Goal: Task Accomplishment & Management: Use online tool/utility

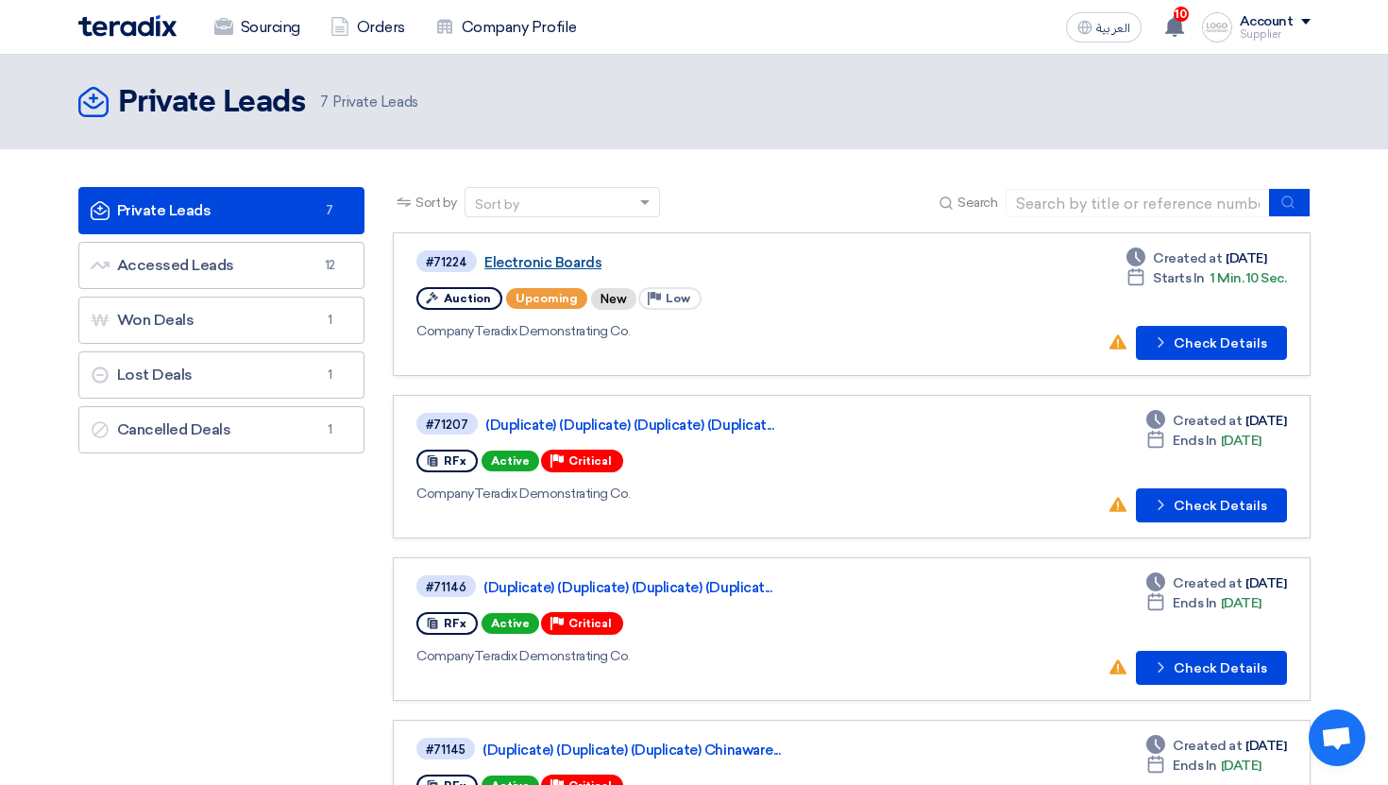
click at [547, 263] on link "Electronic Boards" at bounding box center [720, 262] width 472 height 17
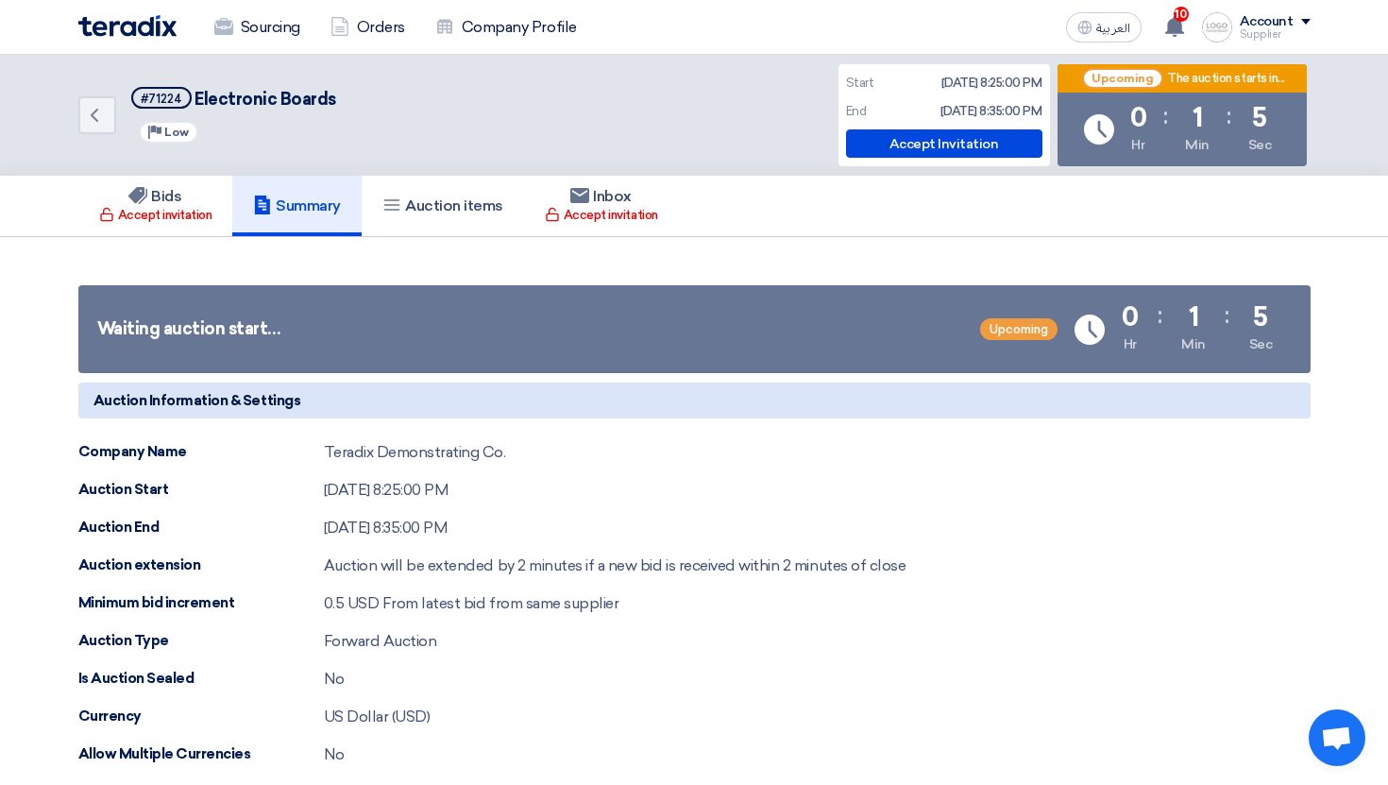
click at [934, 159] on div "Start Aug 30, 2025, 8:25:00 PM End Aug 30, 2025, 8:35:00 PM Accept Invitation" at bounding box center [945, 115] width 212 height 102
click at [934, 141] on div "Accept Invitation" at bounding box center [944, 143] width 196 height 28
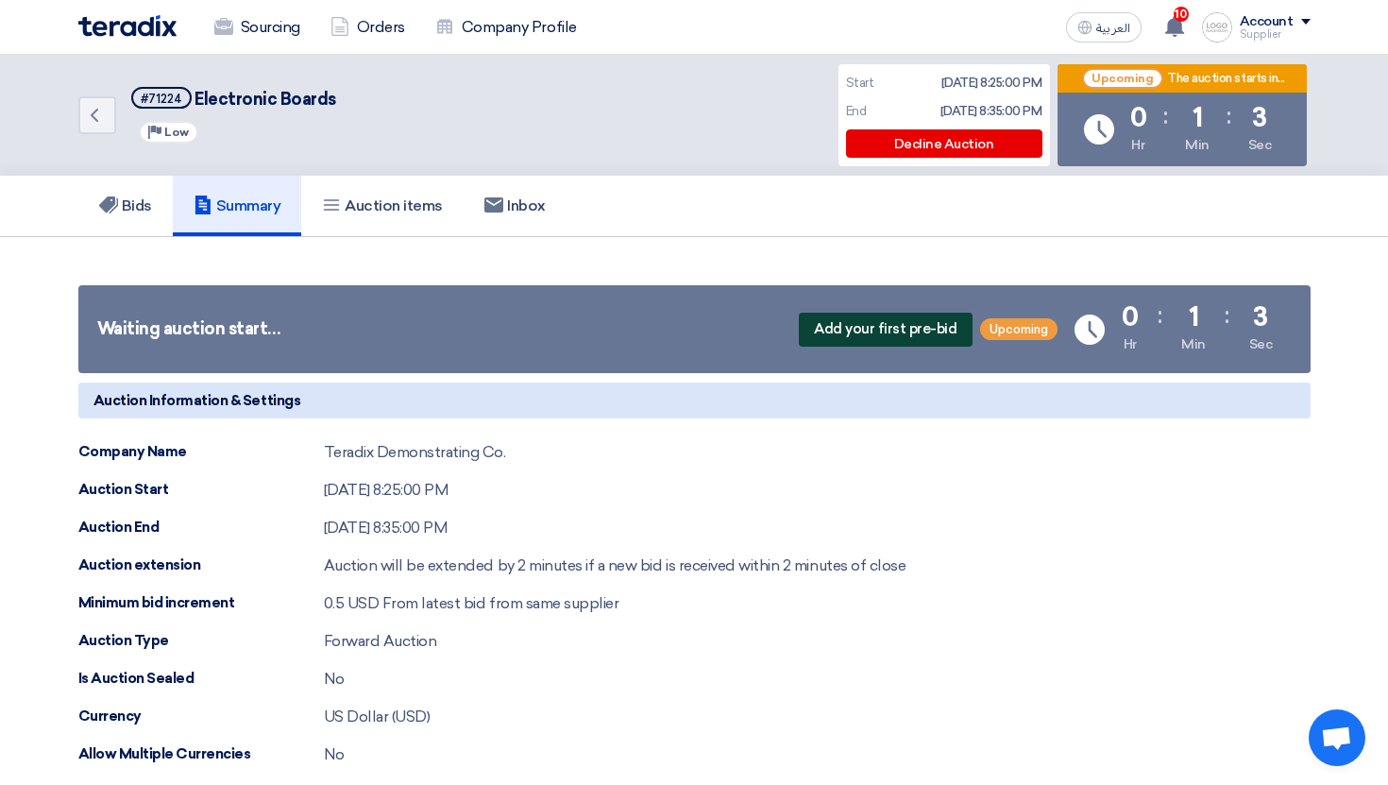
click at [849, 342] on span "Add your first pre-bid" at bounding box center [885, 330] width 173 height 34
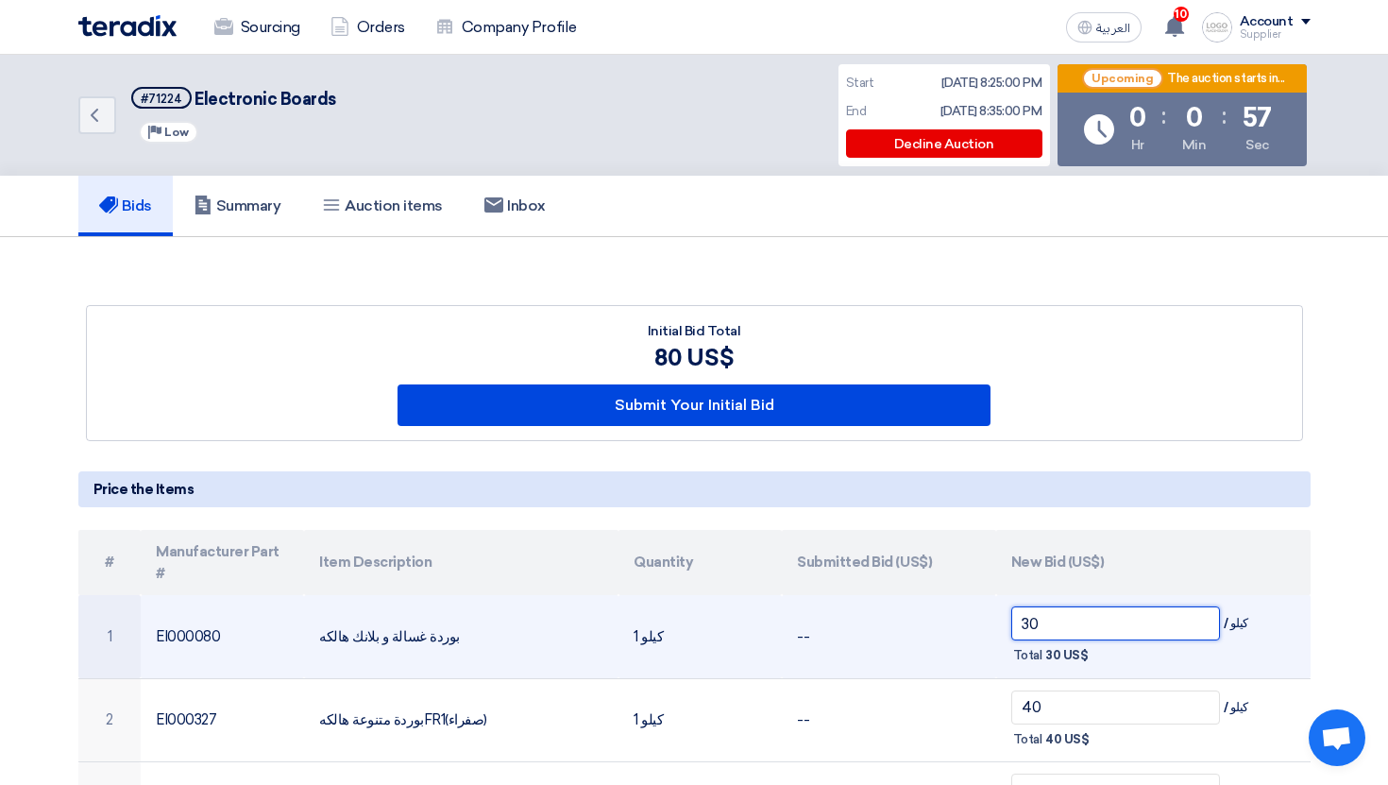
drag, startPoint x: 1031, startPoint y: 601, endPoint x: 1010, endPoint y: 601, distance: 21.7
click at [1010, 601] on td "30 / كيلو Total 30 US$" at bounding box center [1153, 636] width 314 height 83
drag, startPoint x: 1062, startPoint y: 601, endPoint x: 1032, endPoint y: 601, distance: 29.3
click at [1032, 606] on input "30" at bounding box center [1115, 623] width 209 height 34
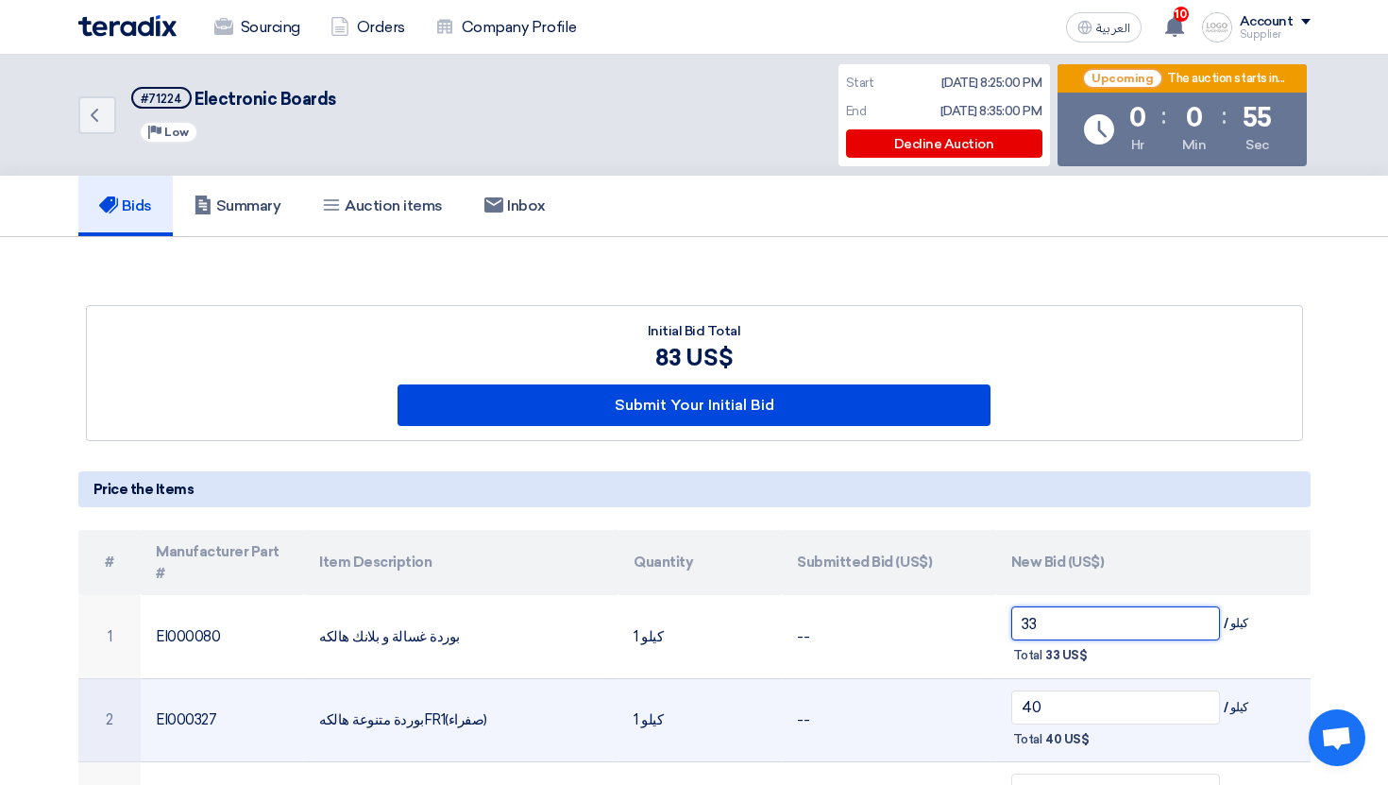
scroll to position [90, 0]
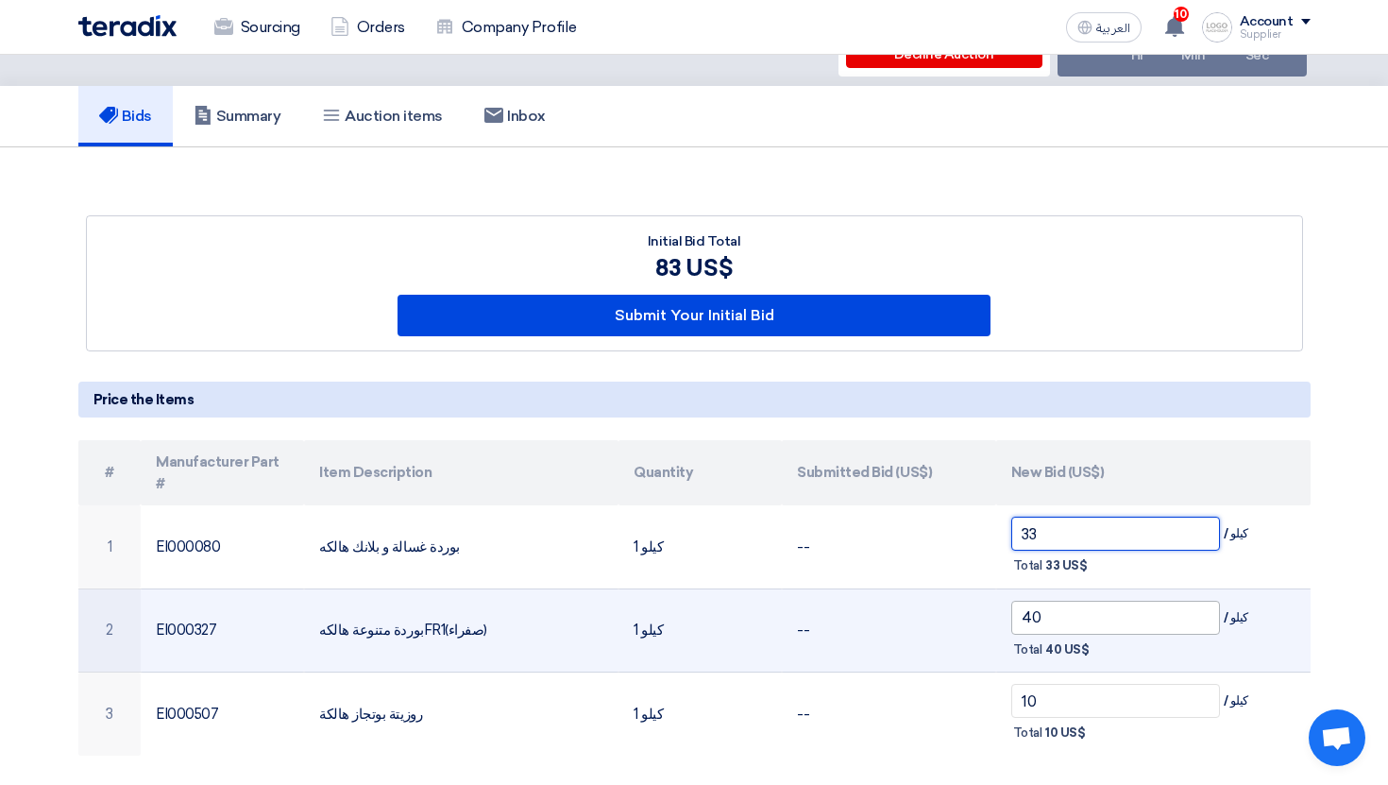
type input "33"
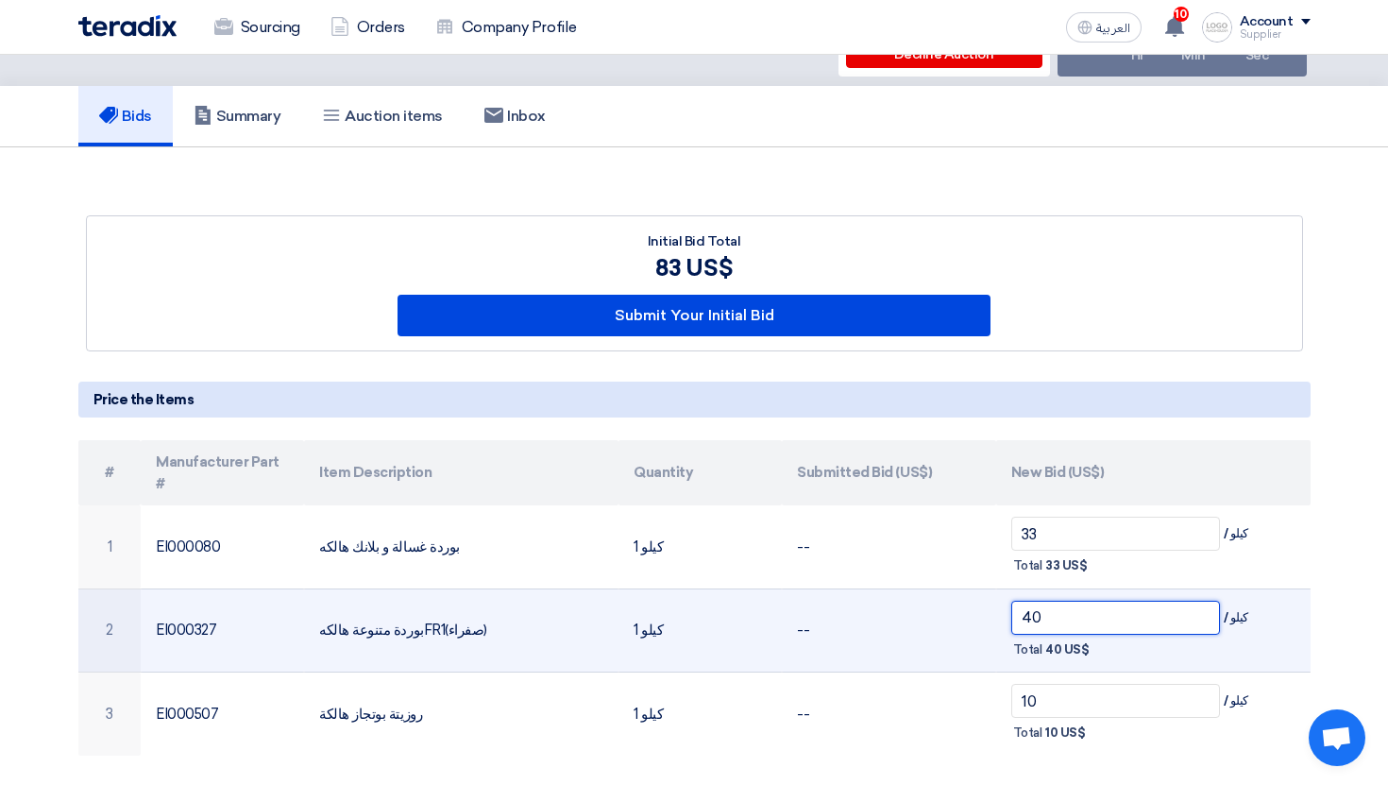
drag, startPoint x: 1057, startPoint y: 601, endPoint x: 1026, endPoint y: 601, distance: 31.2
click at [1026, 601] on input "40" at bounding box center [1115, 618] width 209 height 34
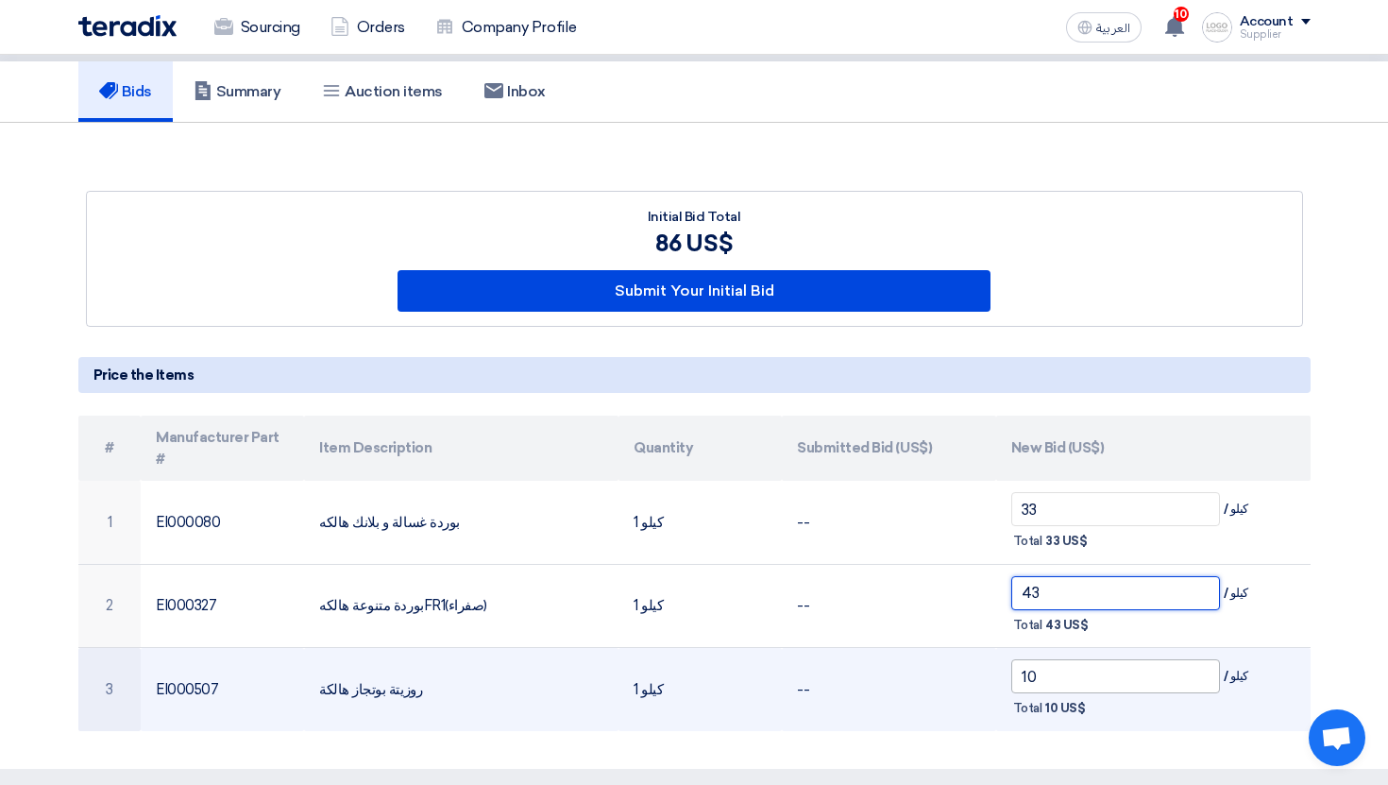
scroll to position [189, 0]
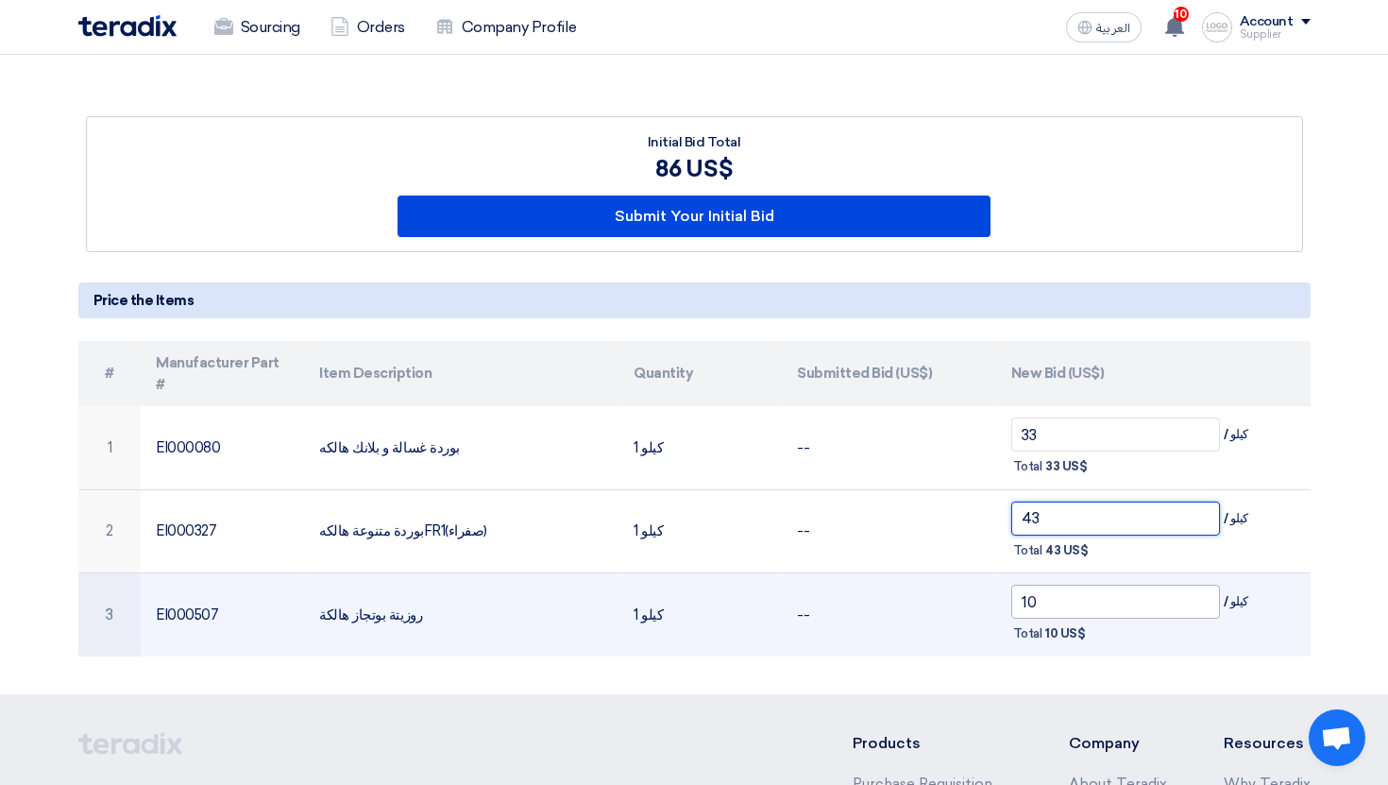
type input "43"
click at [1062, 585] on input "10" at bounding box center [1115, 602] width 209 height 34
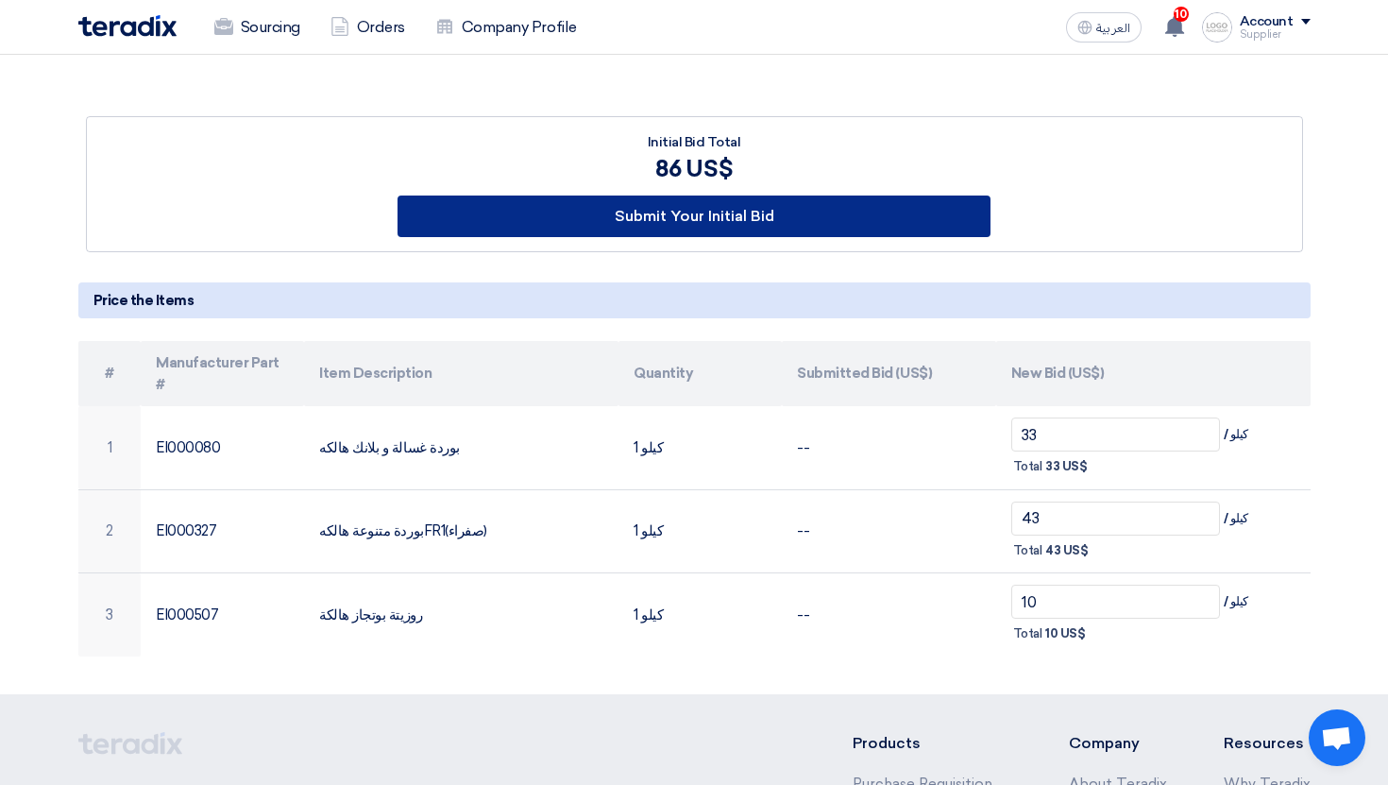
click at [845, 219] on button "Submit Your Initial Bid" at bounding box center [694, 216] width 593 height 42
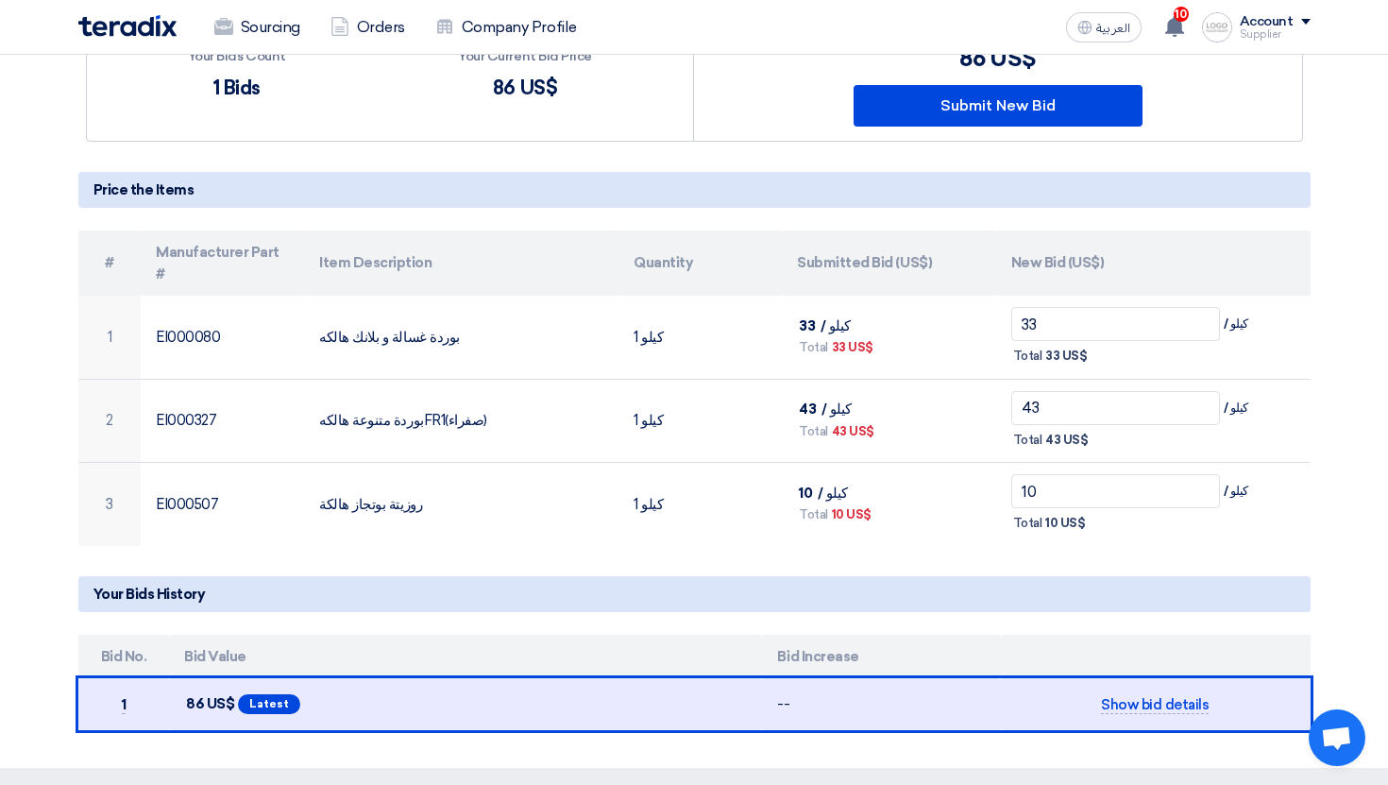
scroll to position [273, 0]
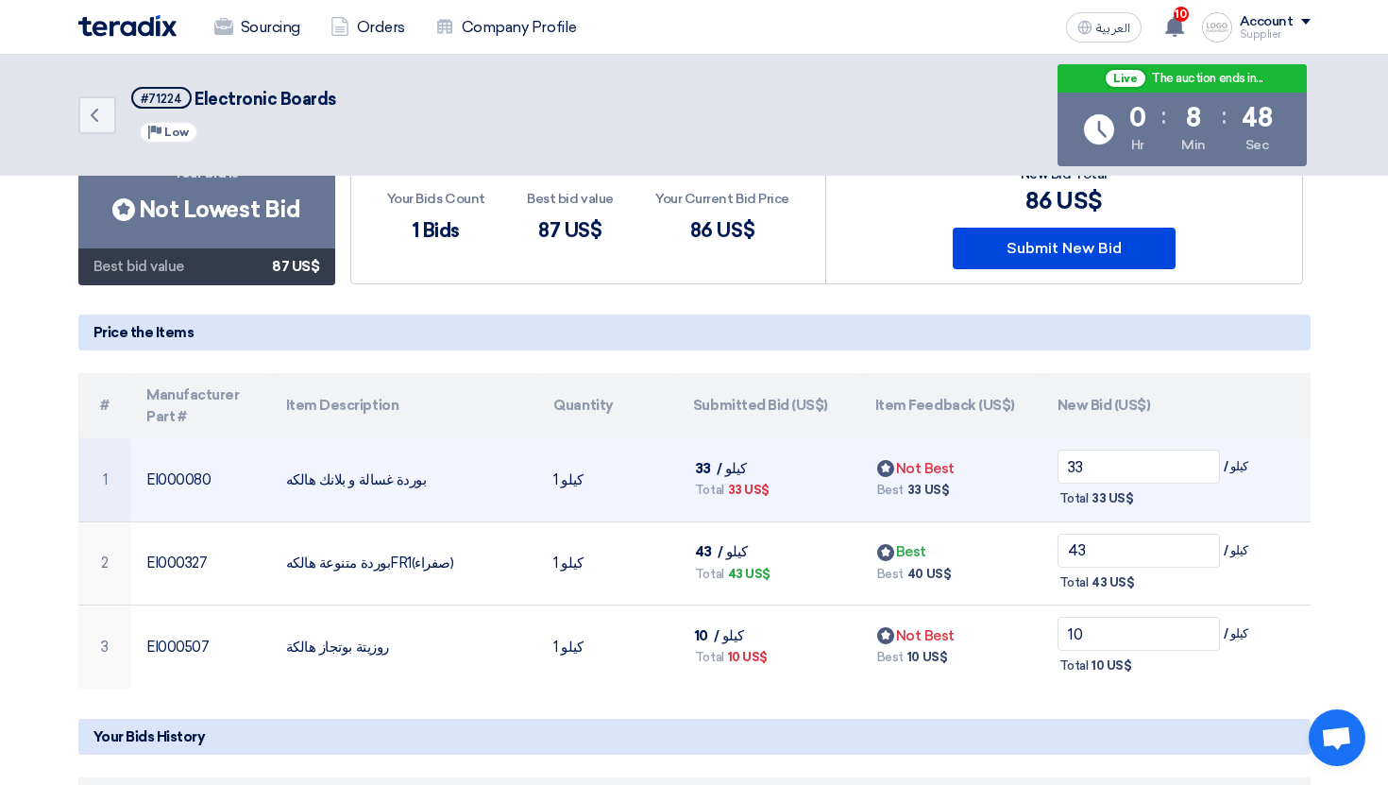
scroll to position [164, 0]
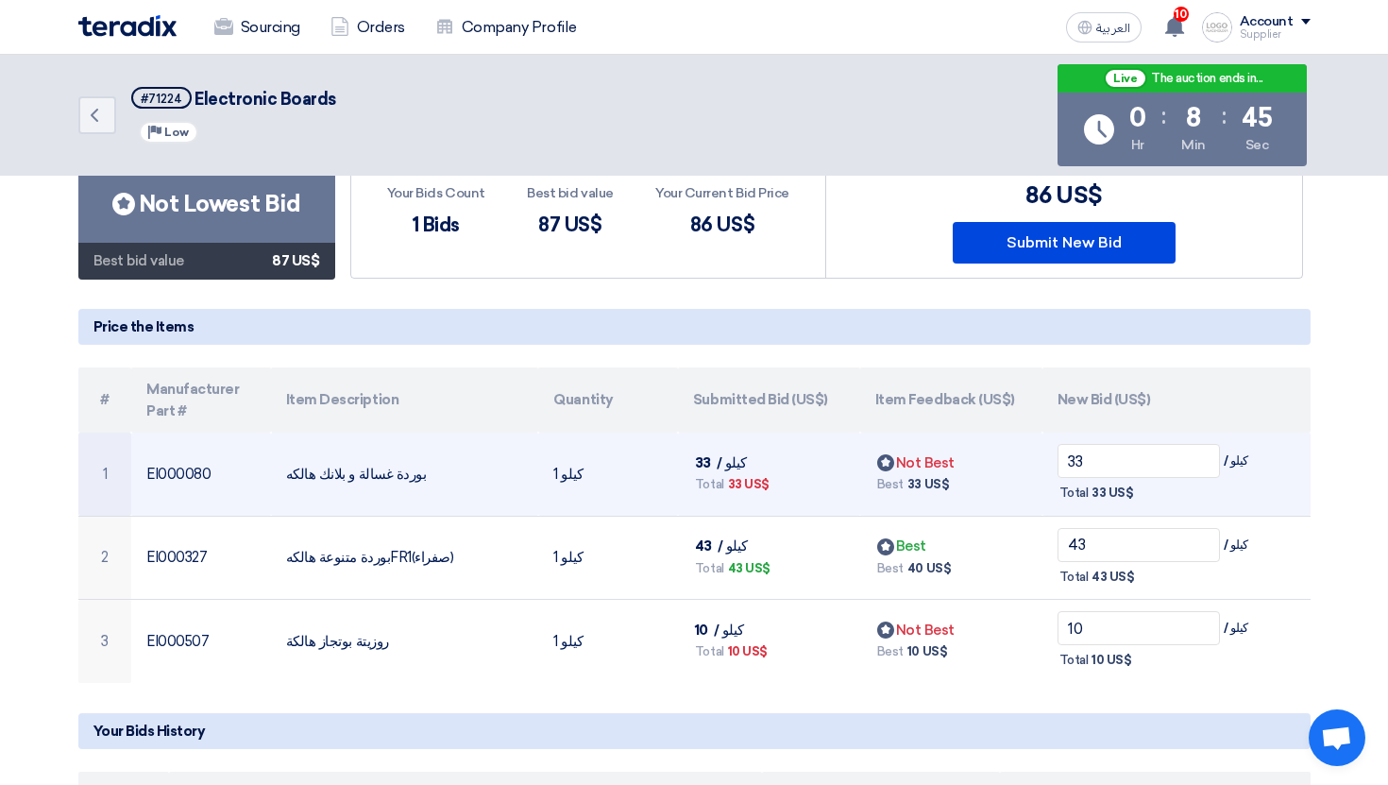
drag, startPoint x: 889, startPoint y: 464, endPoint x: 969, endPoint y: 464, distance: 80.3
click at [969, 464] on td "Bids submitted Not Best Best 33 US$" at bounding box center [951, 474] width 182 height 83
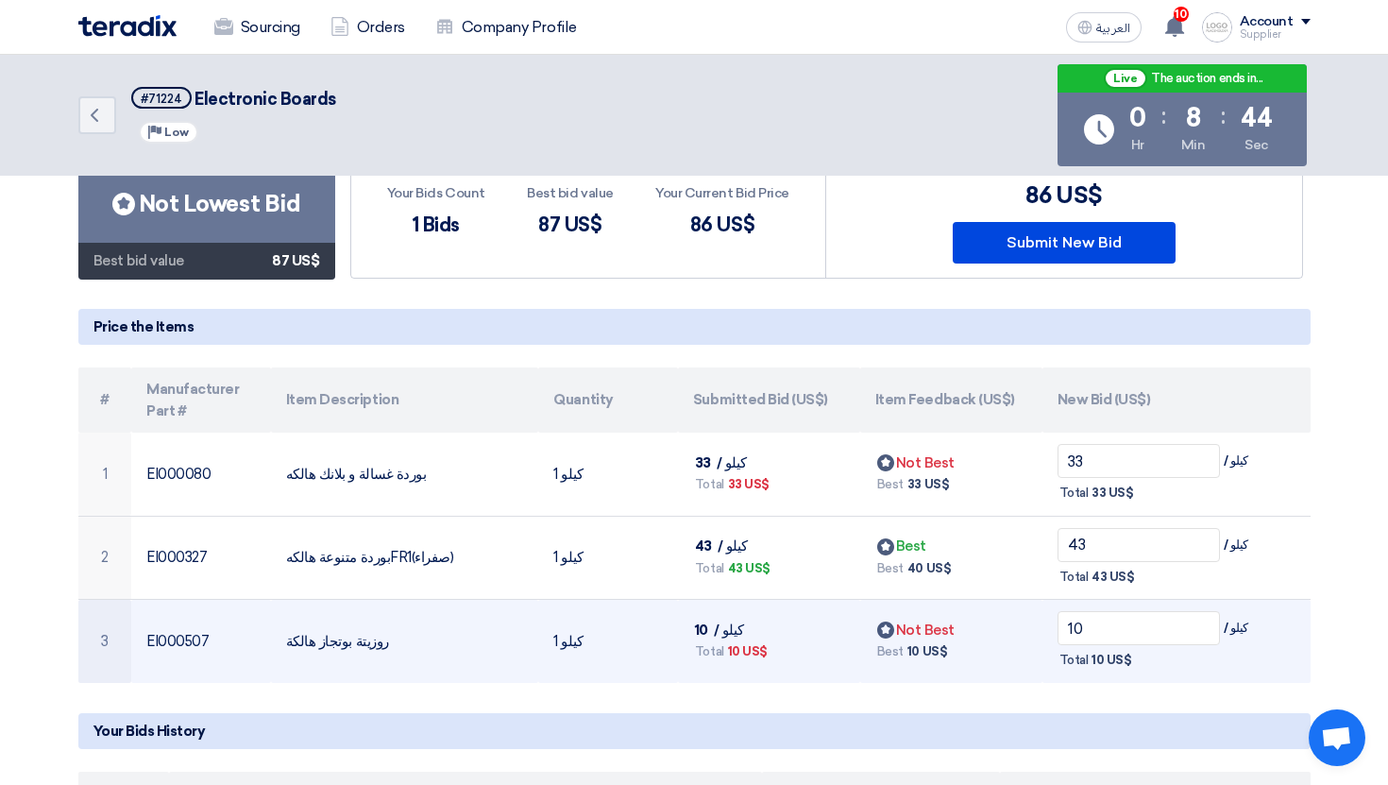
drag, startPoint x: 889, startPoint y: 635, endPoint x: 947, endPoint y: 634, distance: 58.6
click at [947, 634] on span "Bids submitted Not Best" at bounding box center [914, 629] width 79 height 17
drag, startPoint x: 792, startPoint y: 650, endPoint x: 740, endPoint y: 654, distance: 52.1
click at [740, 651] on div "Total 10 US$" at bounding box center [769, 651] width 152 height 23
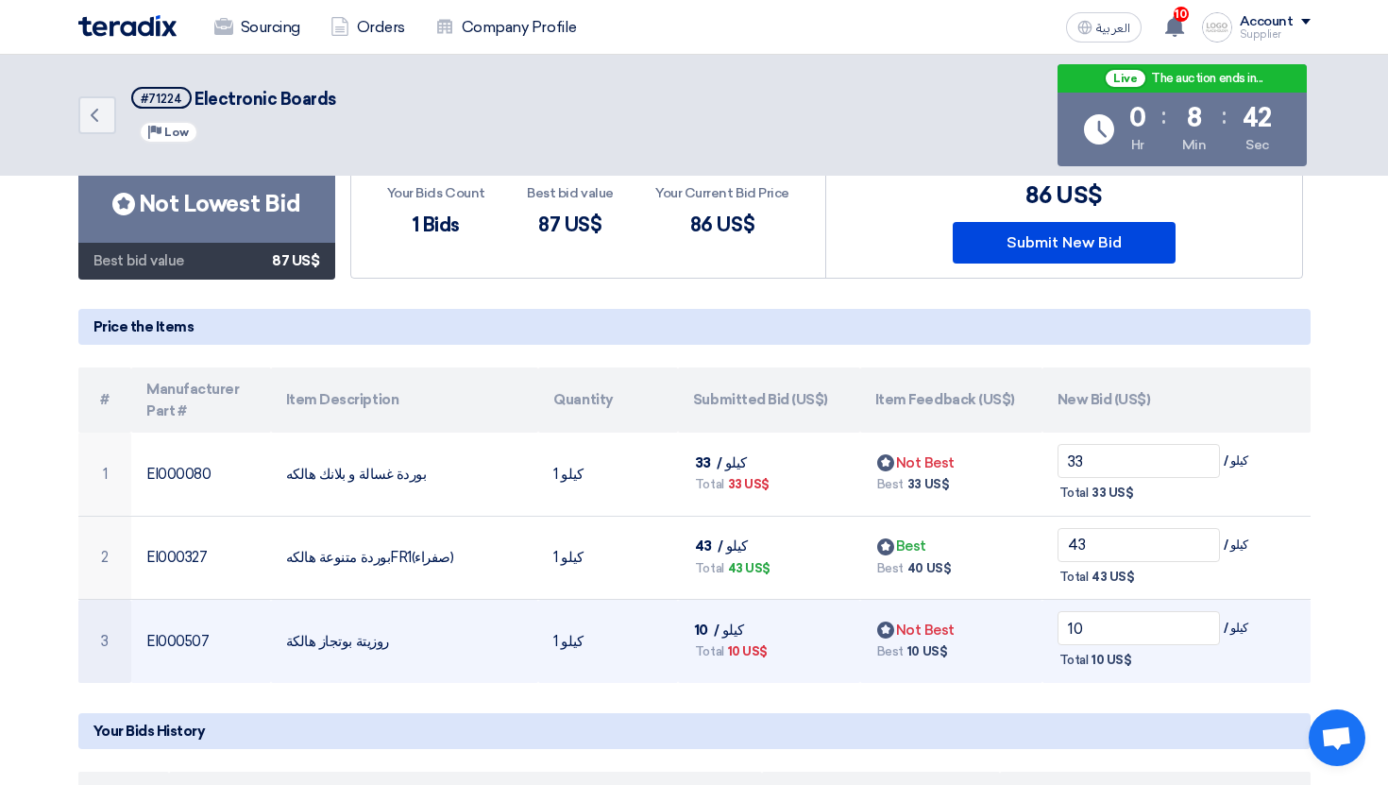
click at [740, 654] on span "10 US$" at bounding box center [748, 651] width 40 height 19
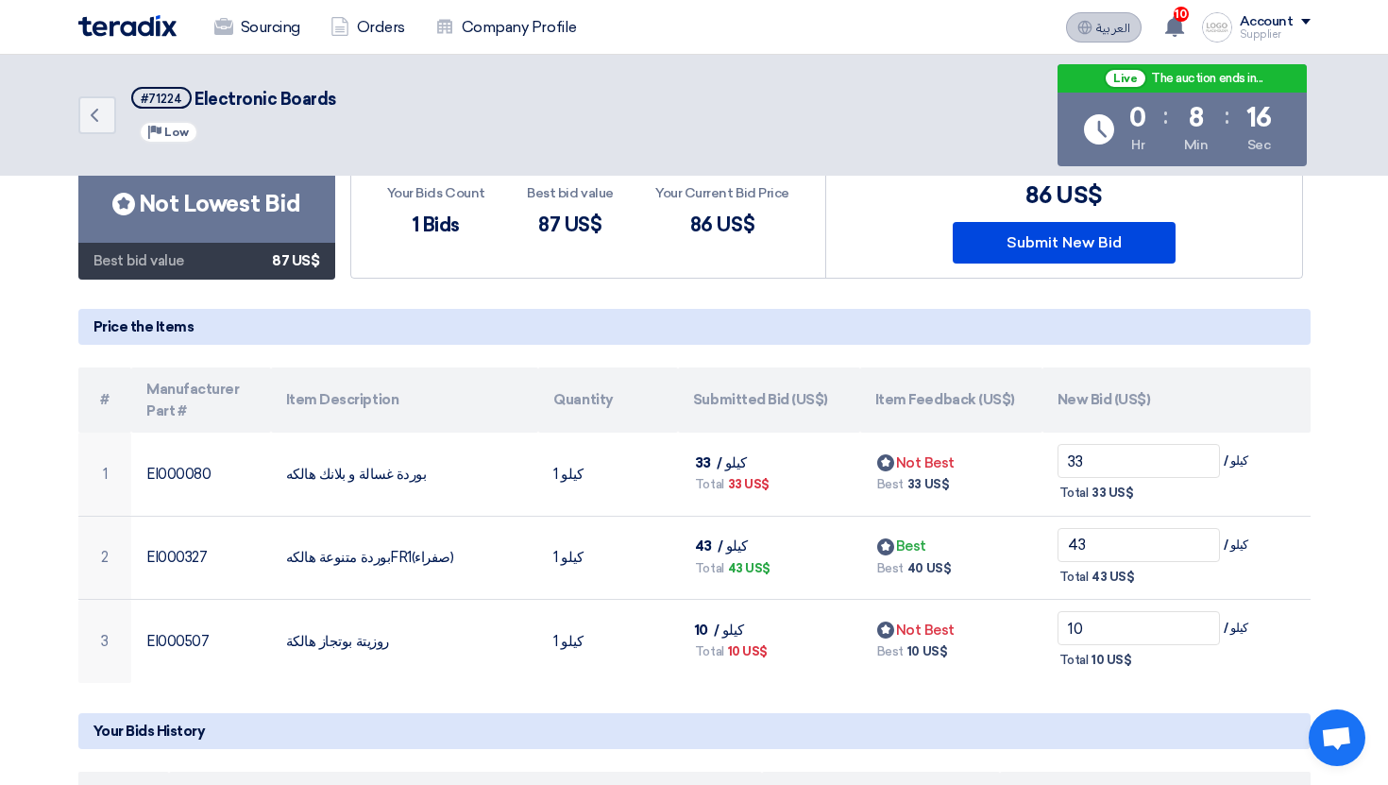
click at [1114, 29] on span "العربية" at bounding box center [1113, 28] width 34 height 13
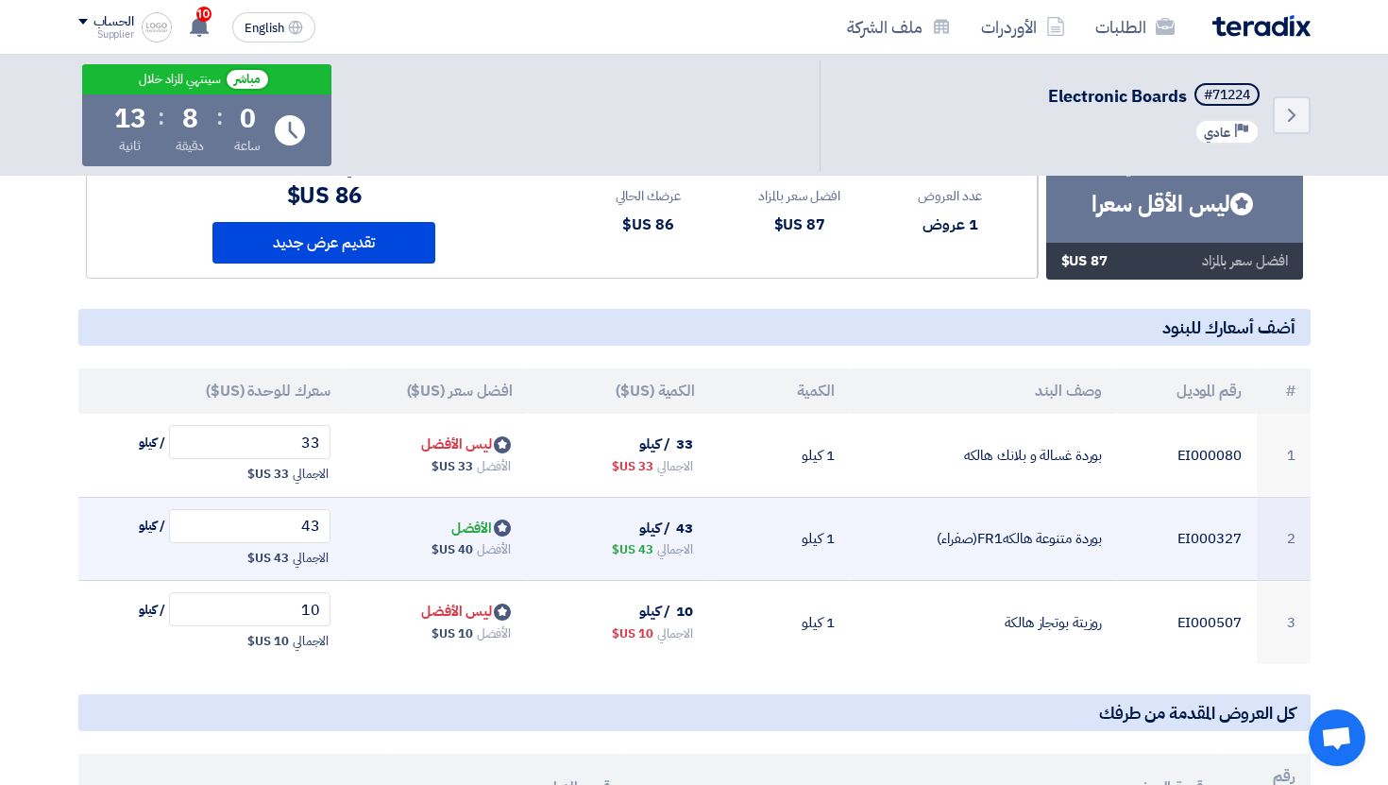
drag, startPoint x: 498, startPoint y: 554, endPoint x: 467, endPoint y: 554, distance: 31.2
click at [468, 554] on div "الأفضل 40 US$" at bounding box center [437, 549] width 152 height 23
click at [467, 554] on span "40 US$" at bounding box center [452, 549] width 41 height 19
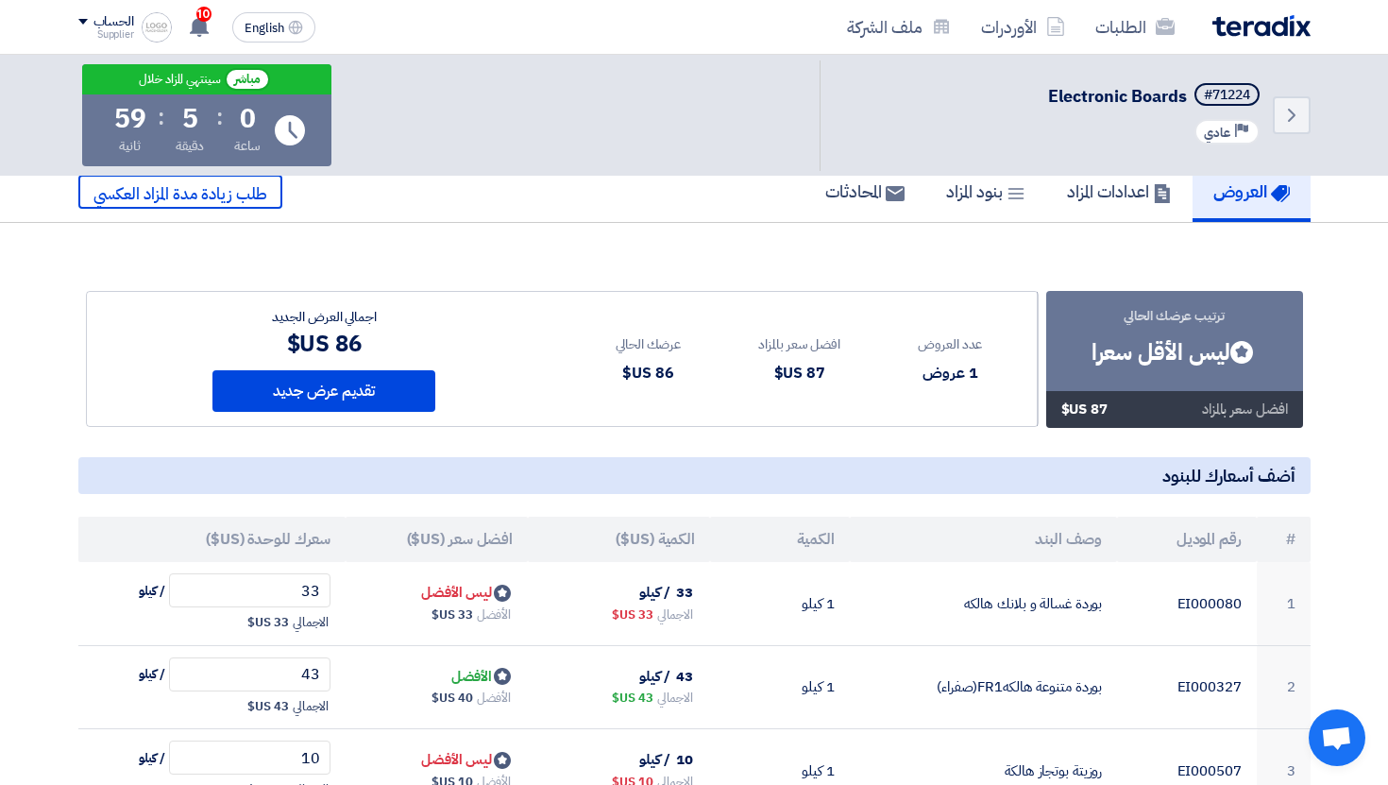
scroll to position [0, 0]
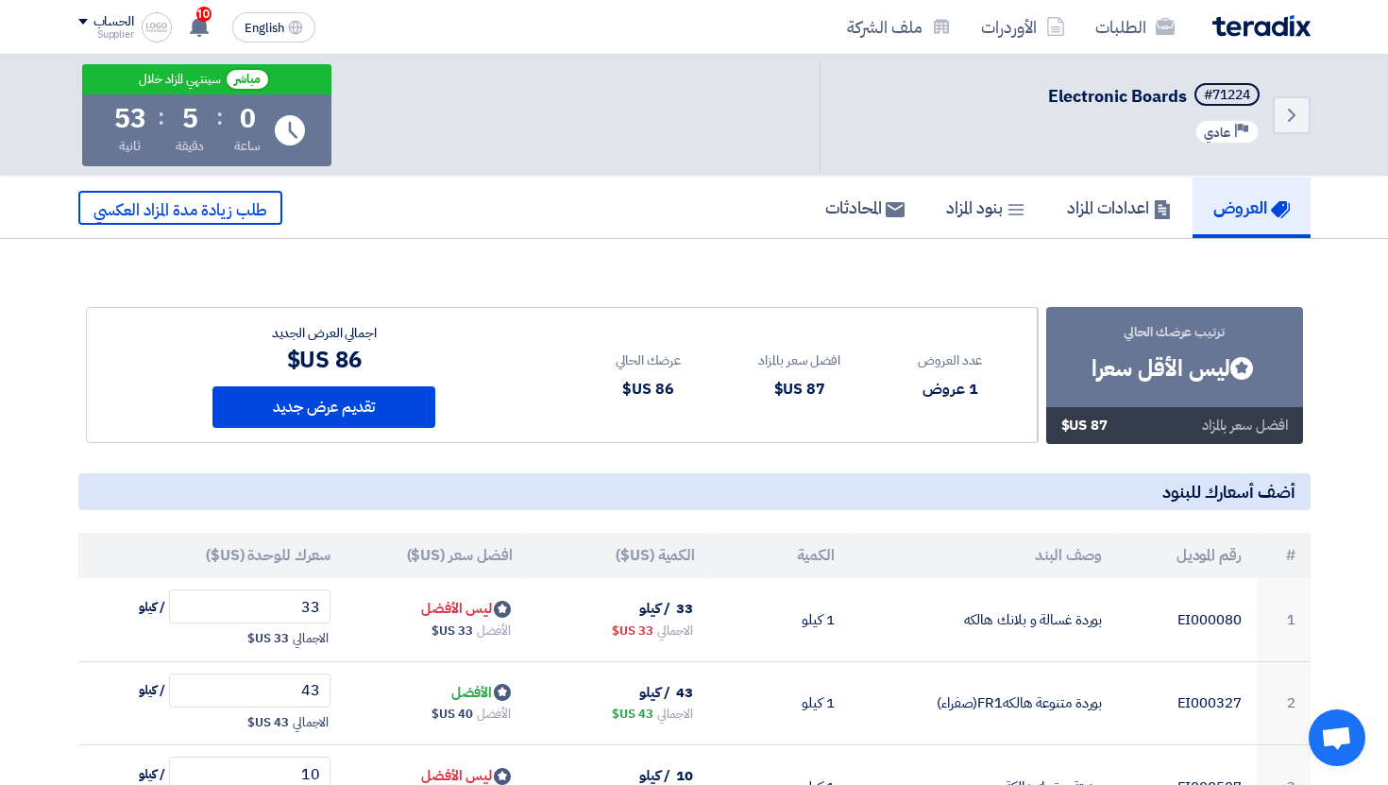
click at [131, 288] on div "ترتيب عرضك الحالي Bids submitted ليس الأقل سعرا افضل سعر بالمزاد 87 US$ عدد الع…" at bounding box center [694, 657] width 1261 height 761
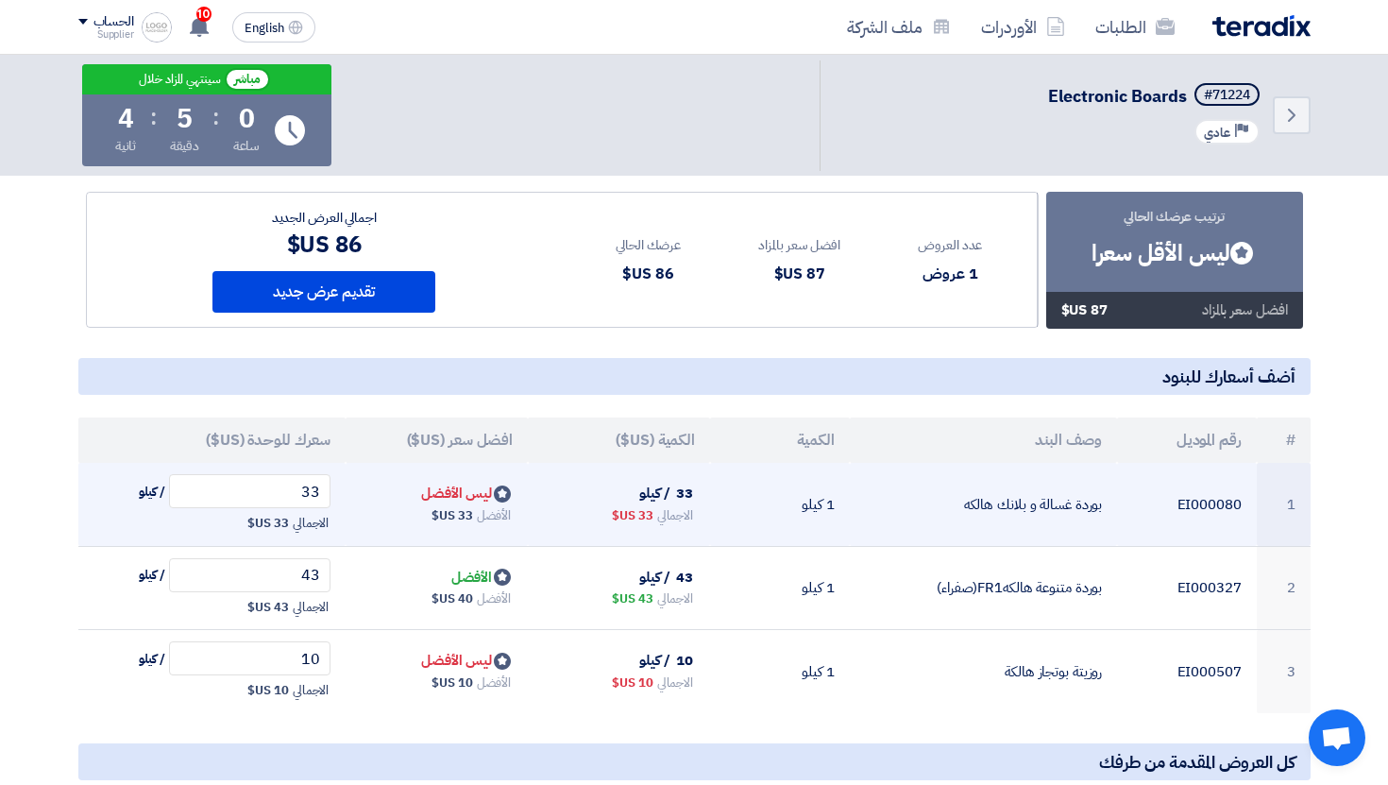
scroll to position [161, 0]
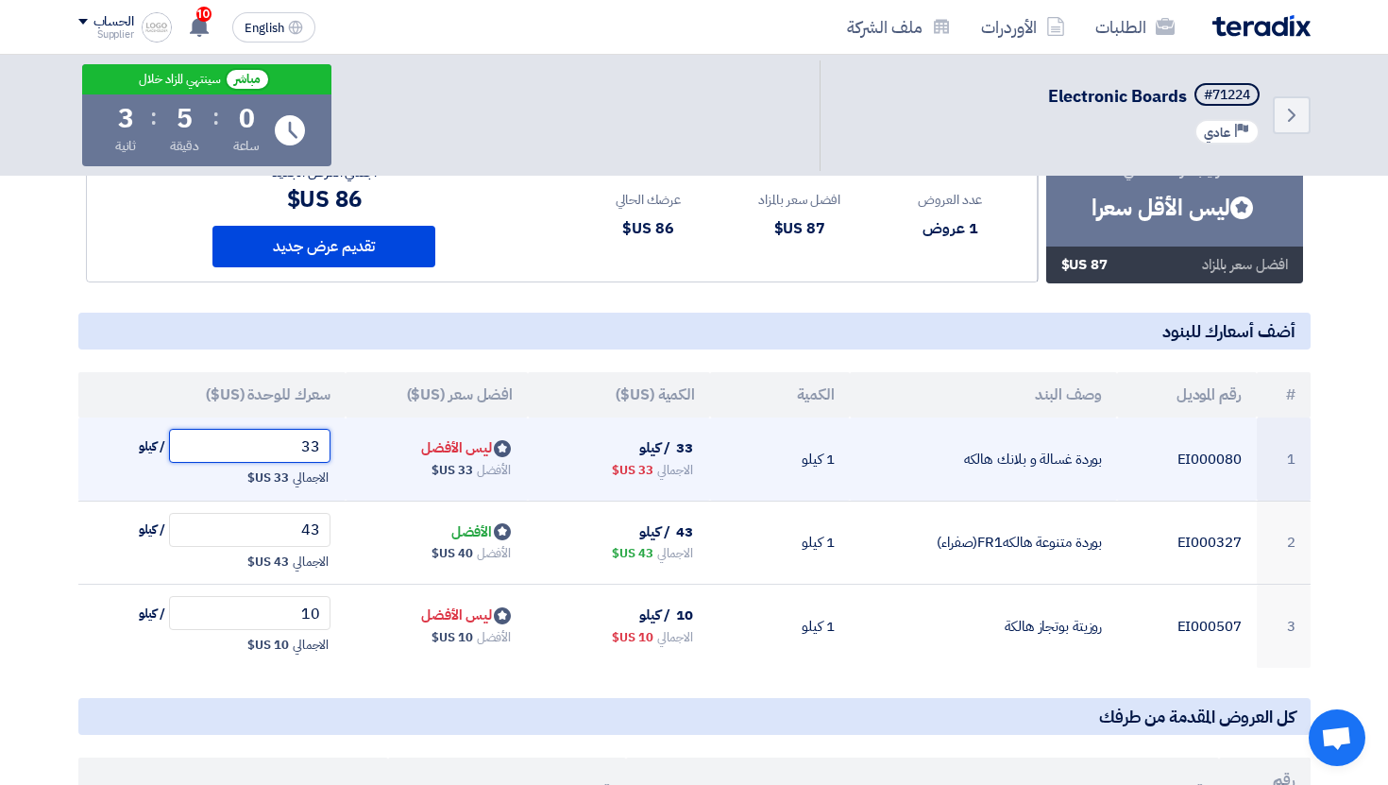
drag, startPoint x: 295, startPoint y: 447, endPoint x: 385, endPoint y: 447, distance: 90.7
click at [385, 447] on tr "1 EI000080 بوردة غسالة و بلانك هالكه 1 كيلو 33 / كيلو الاجمالي 33 US$ Bids subm…" at bounding box center [694, 458] width 1232 height 83
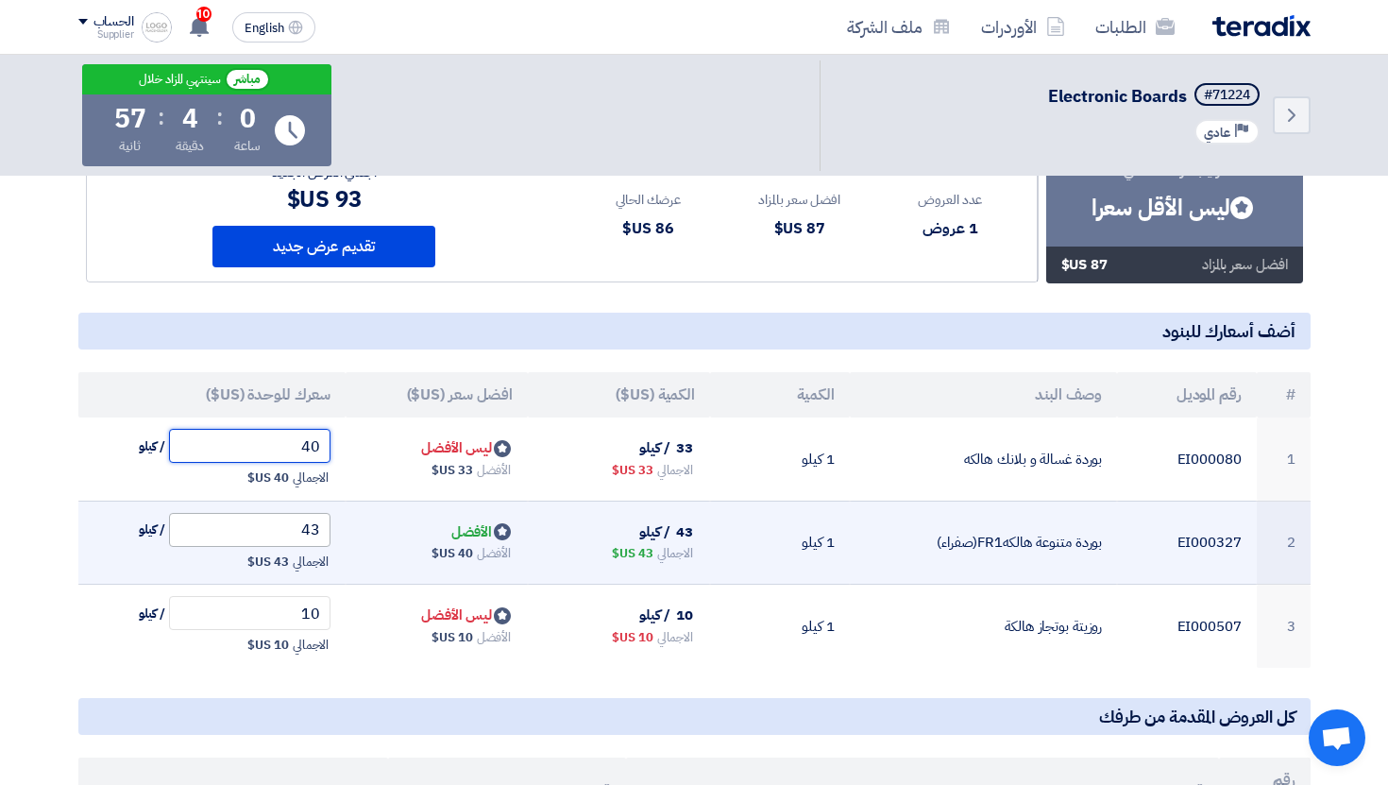
type input "40"
drag, startPoint x: 282, startPoint y: 532, endPoint x: 347, endPoint y: 533, distance: 64.2
click at [347, 533] on tr "2 EI000327 بوردة متنوعة هالكهFR1(صفراء) 1 كيلو 43 / كيلو الاجمالي 43 US$ Bids s…" at bounding box center [694, 543] width 1232 height 84
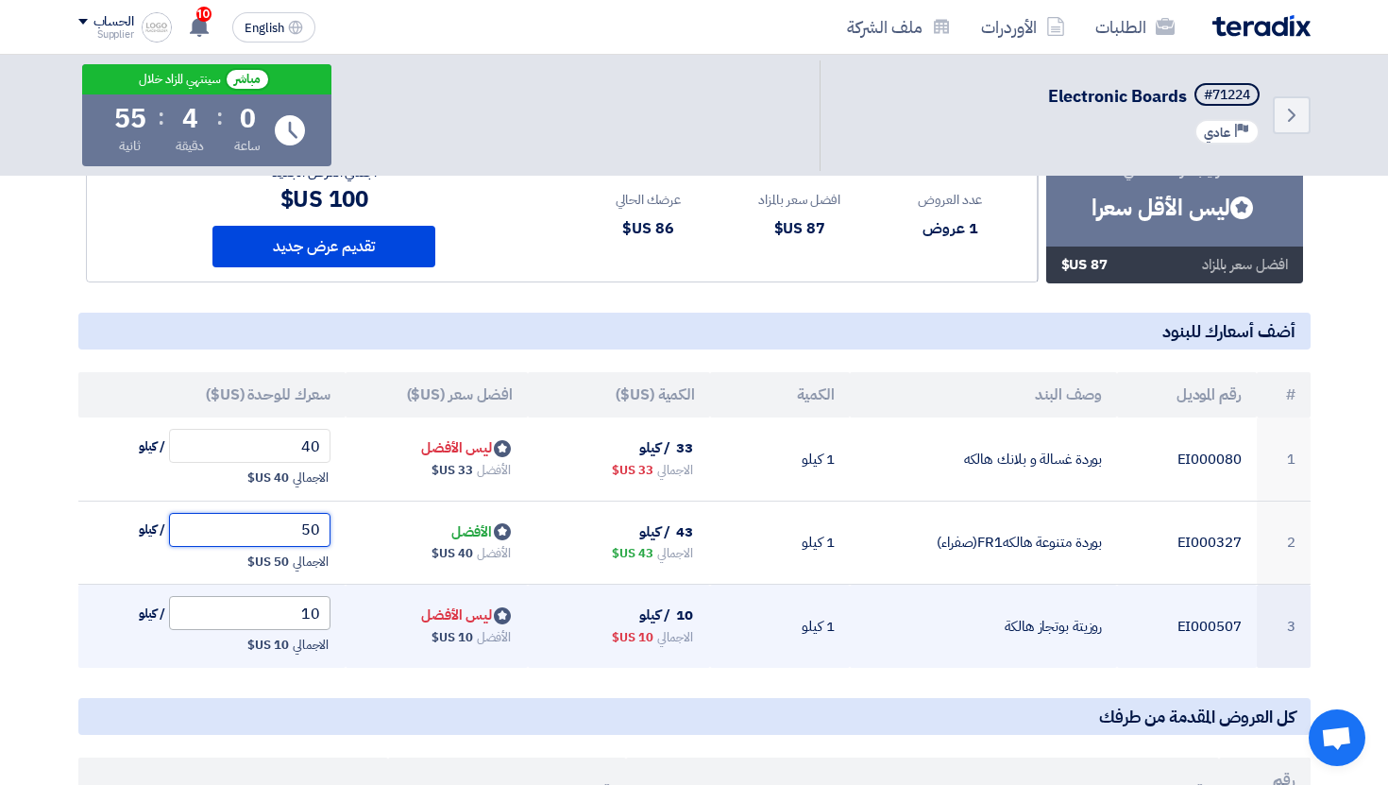
type input "50"
drag, startPoint x: 297, startPoint y: 611, endPoint x: 352, endPoint y: 611, distance: 55.7
click at [353, 611] on tr "3 EI000507 روزيتة بوتجاز هالكة 1 كيلو 10 / كيلو الاجمالي 10 US$ Bids submitted …" at bounding box center [694, 626] width 1232 height 83
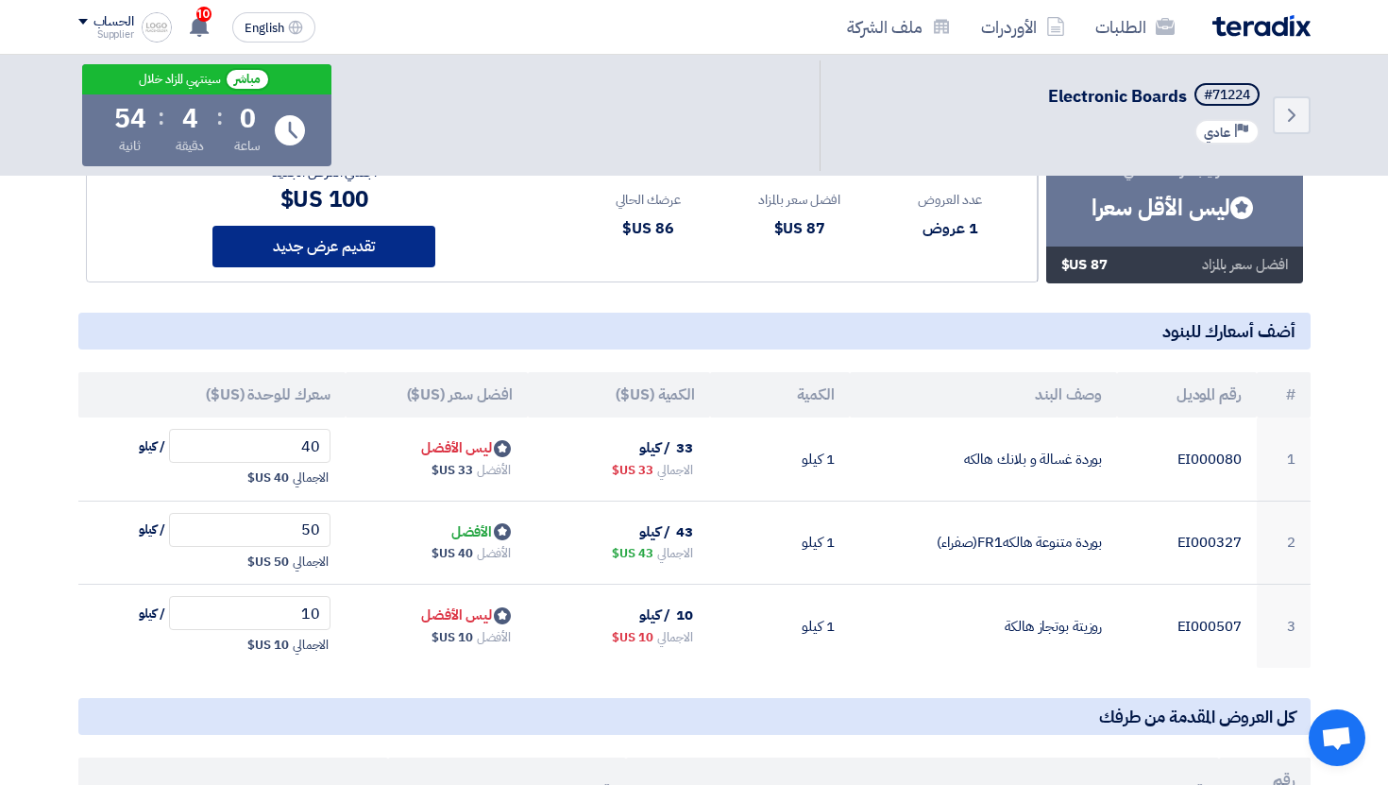
click at [313, 259] on button "تقديم عرض جديد" at bounding box center [323, 247] width 223 height 42
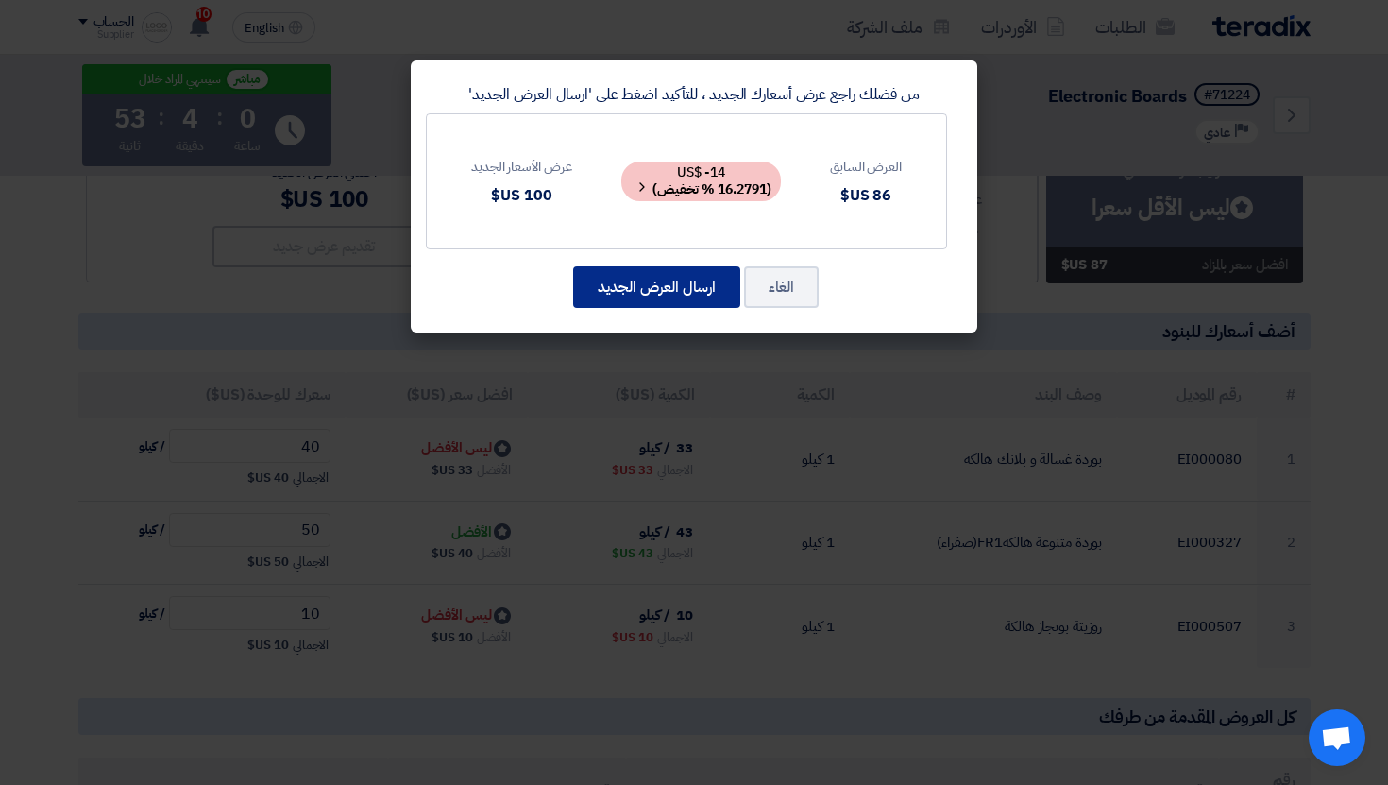
click at [598, 306] on button "ارسال العرض الجديد" at bounding box center [656, 287] width 167 height 42
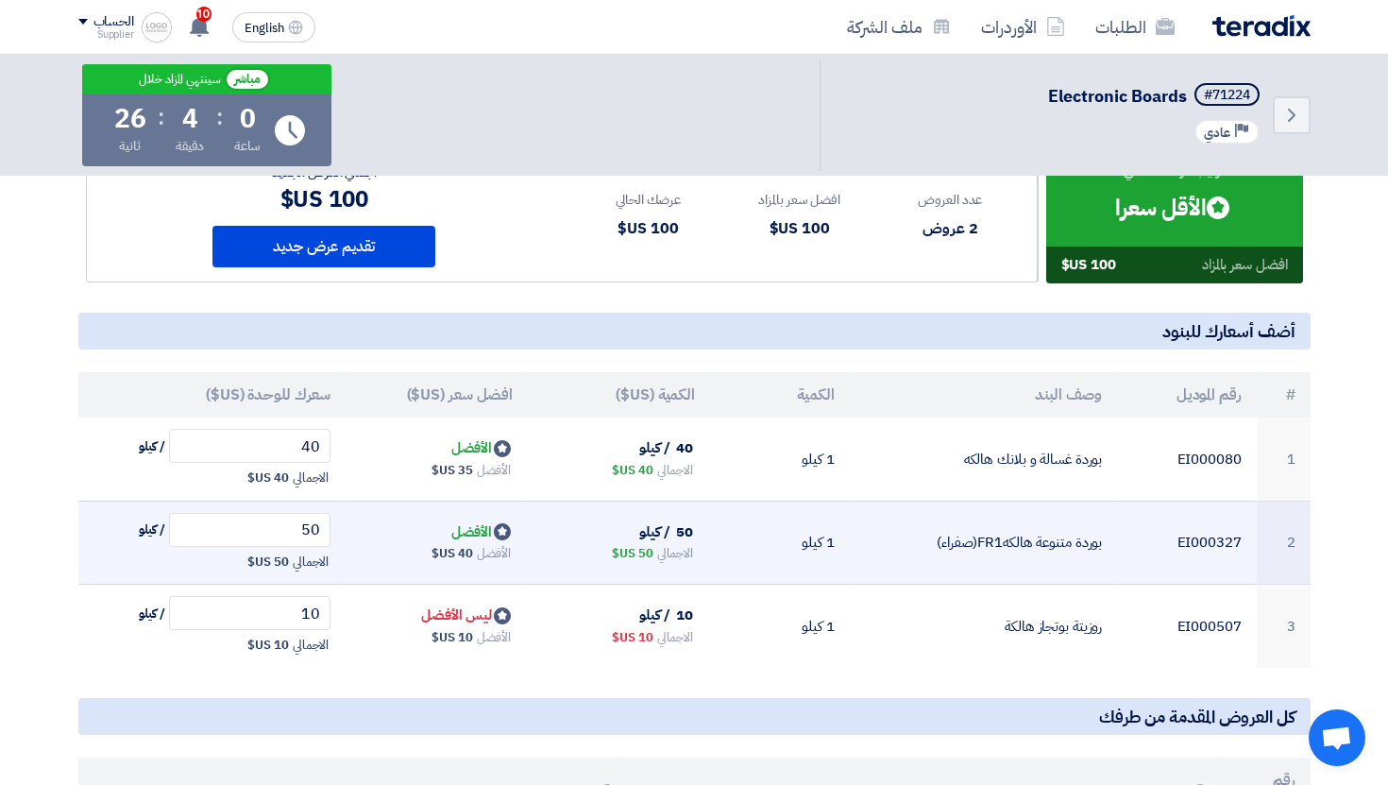
drag, startPoint x: 655, startPoint y: 550, endPoint x: 626, endPoint y: 550, distance: 29.3
click at [626, 550] on div "الاجمالي 50 US$" at bounding box center [619, 553] width 152 height 23
click at [626, 550] on span "50 US$" at bounding box center [632, 553] width 41 height 19
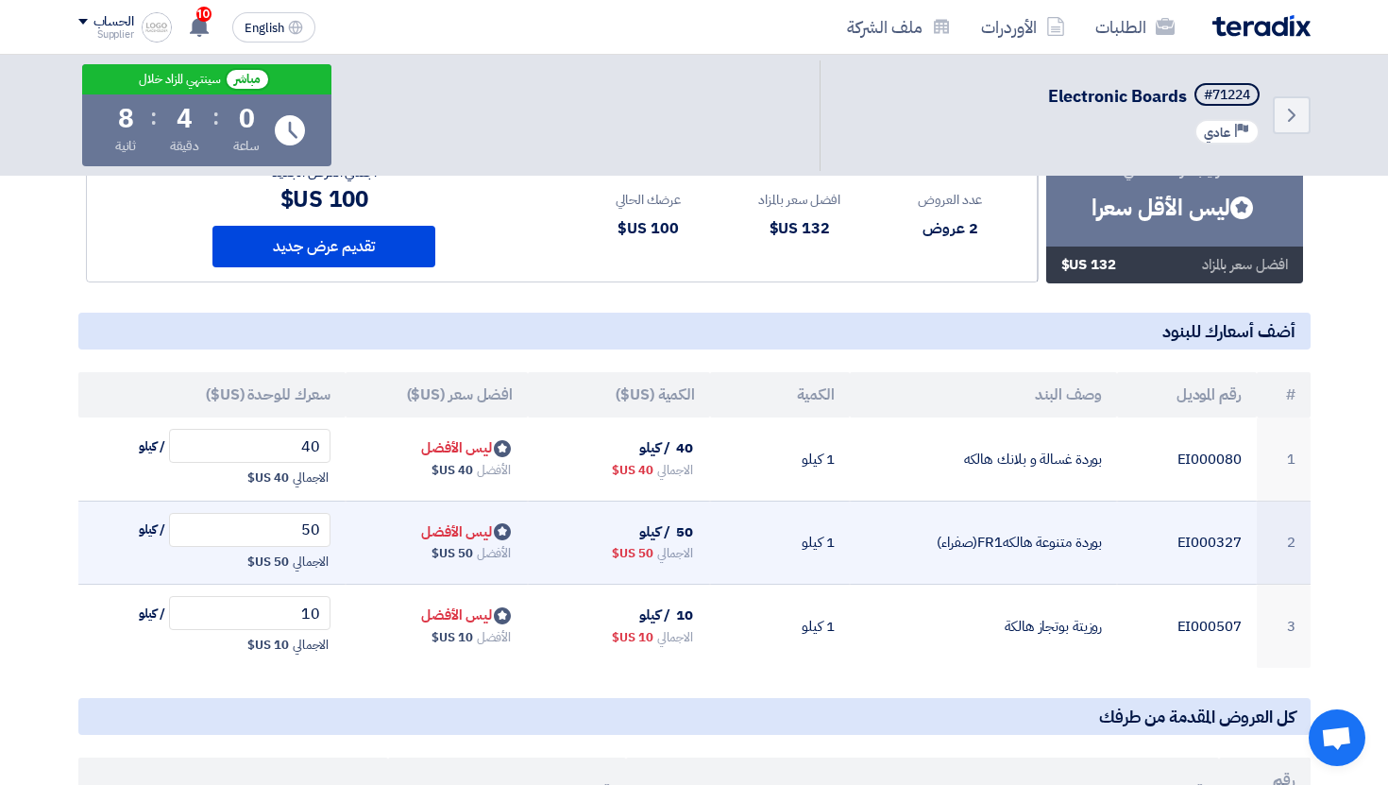
scroll to position [0, 0]
